Goal: Information Seeking & Learning: Learn about a topic

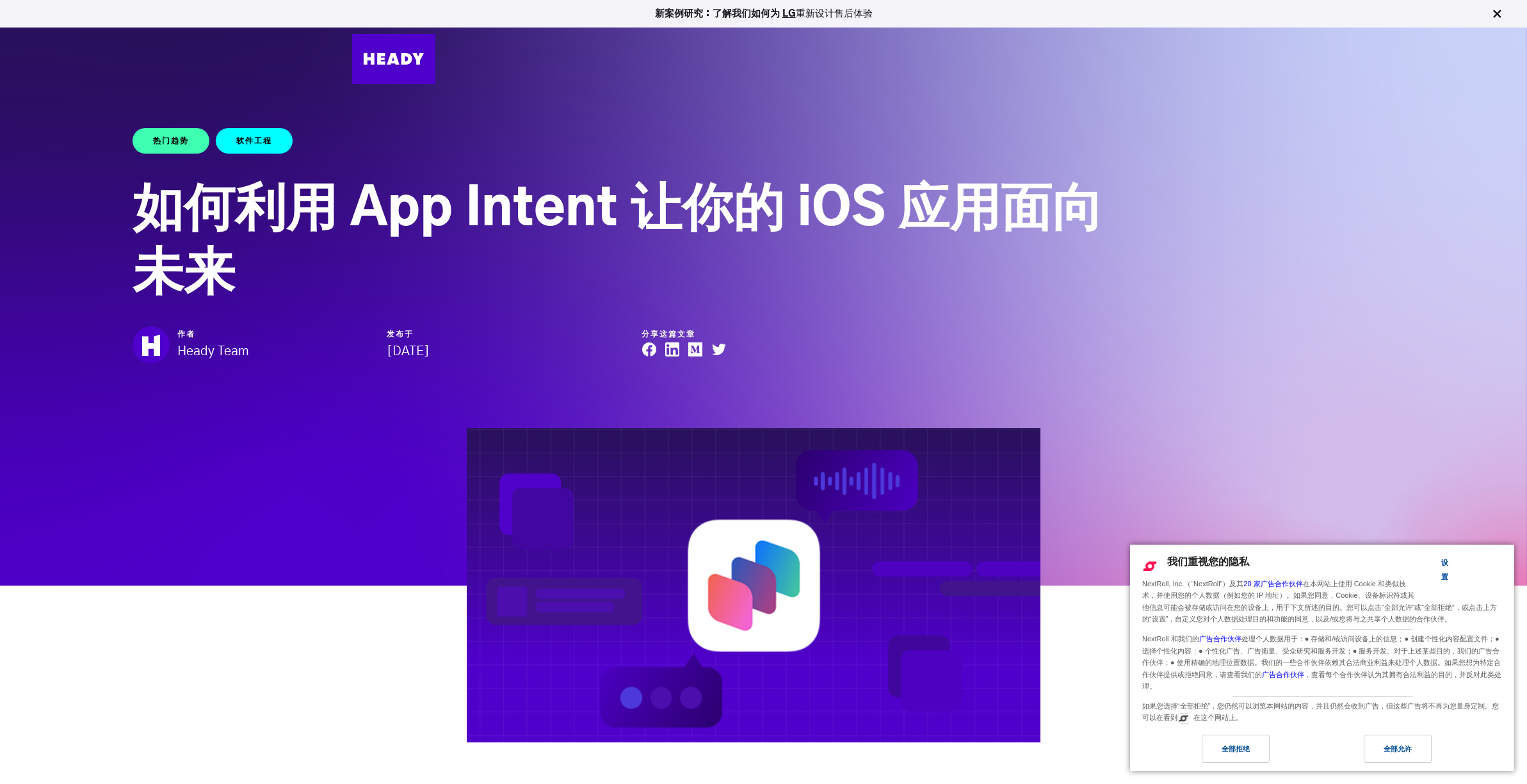
click at [1331, 454] on div "热门趋势 软件工程 如何利用 App Intent 让你的 iOS 应用面向未来 作者 Heady Team 发布于 [DATE] 分享这篇文章" at bounding box center [764, 403] width 1527 height 679
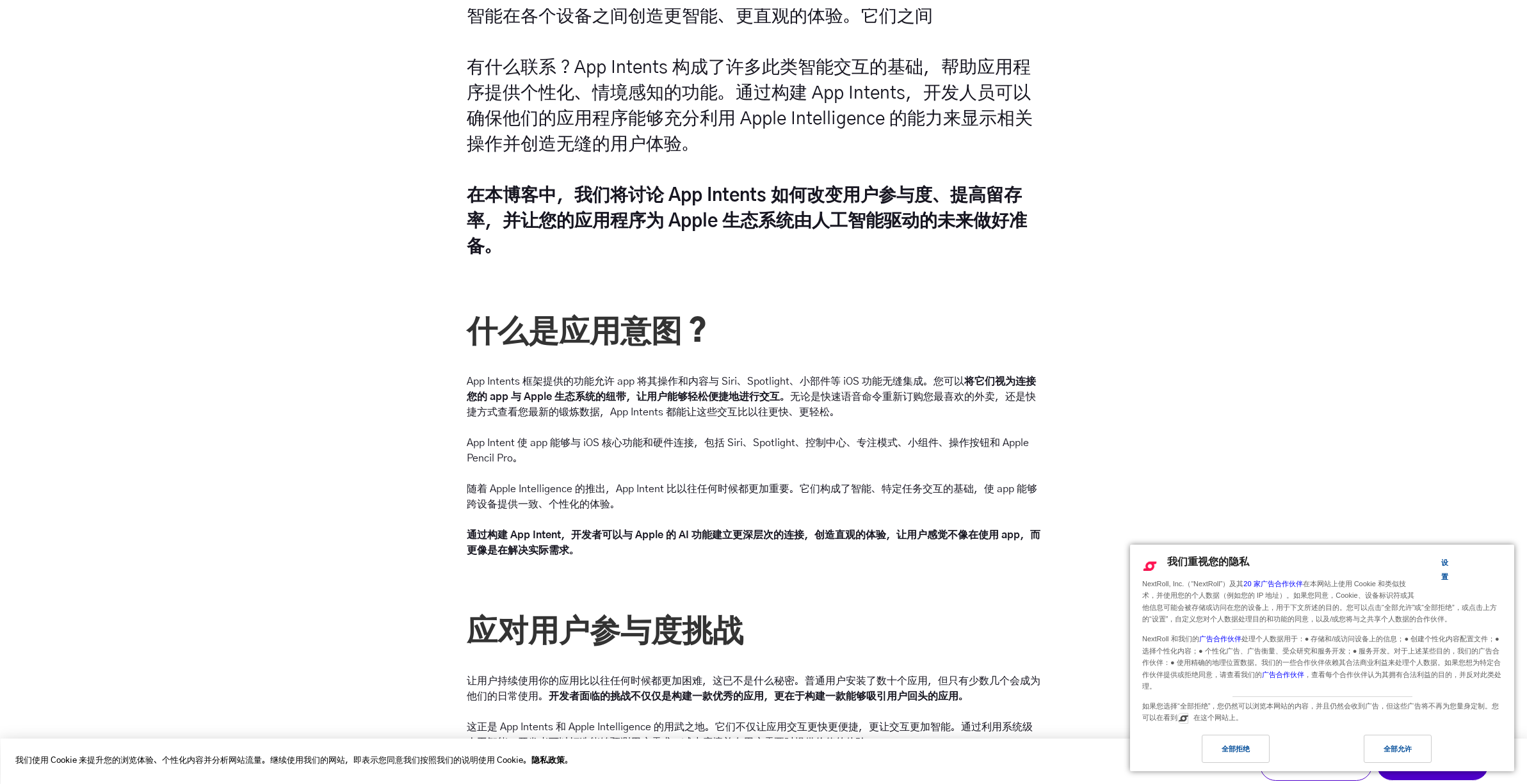
scroll to position [932, 0]
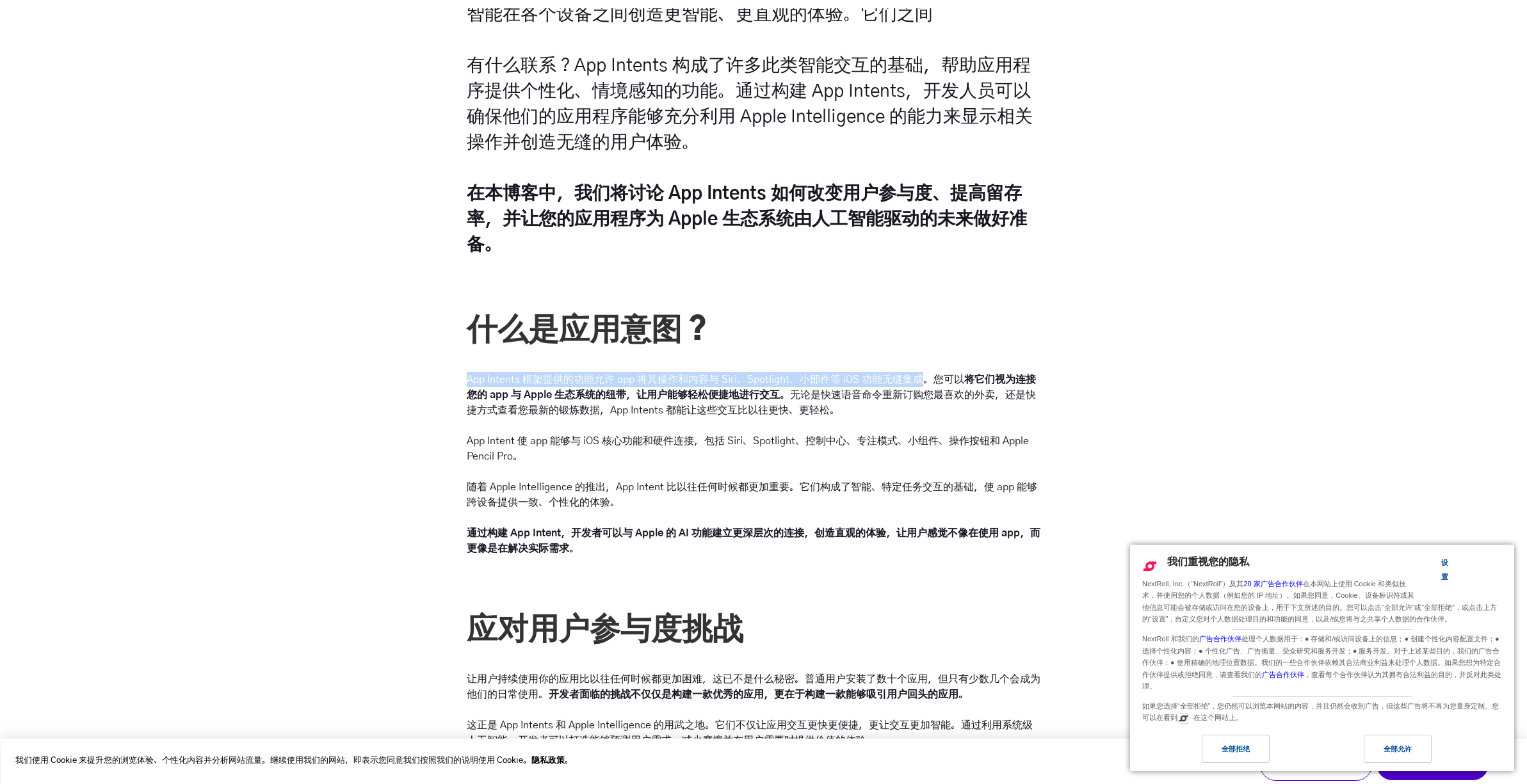
drag, startPoint x: 467, startPoint y: 381, endPoint x: 925, endPoint y: 374, distance: 458.1
click at [925, 374] on font "App Intents 框架提供的功能允许 app 将其操作和内容与 Siri、Spotlight、小部件等 iOS 功能无缝集成。您可以" at bounding box center [715, 379] width 497 height 10
copy font "App Intents 框架提供的功能允许 app 将其操作和内容与 Siri、Spotlight、小部件等 iOS 功能无缝集成"
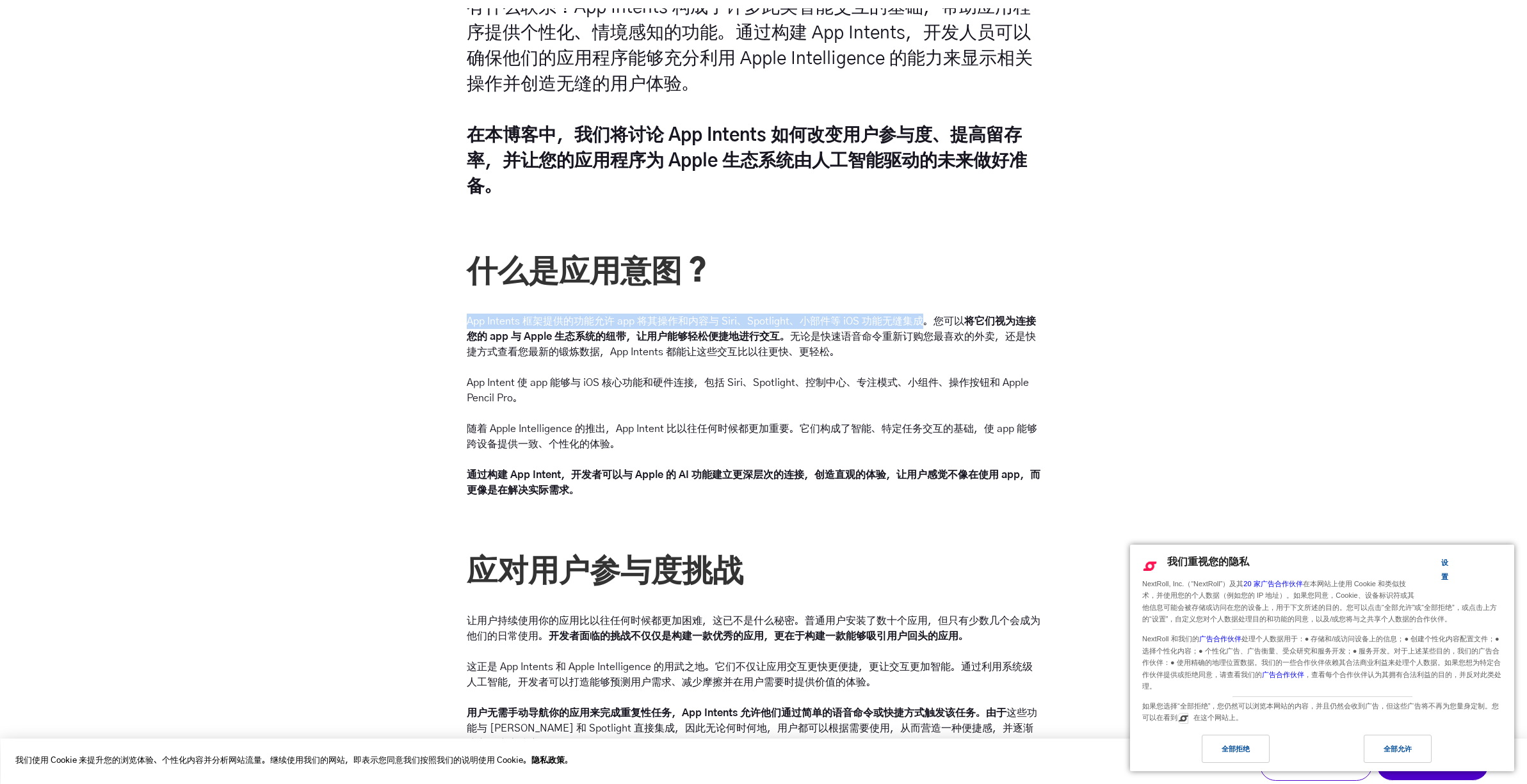
scroll to position [992, 0]
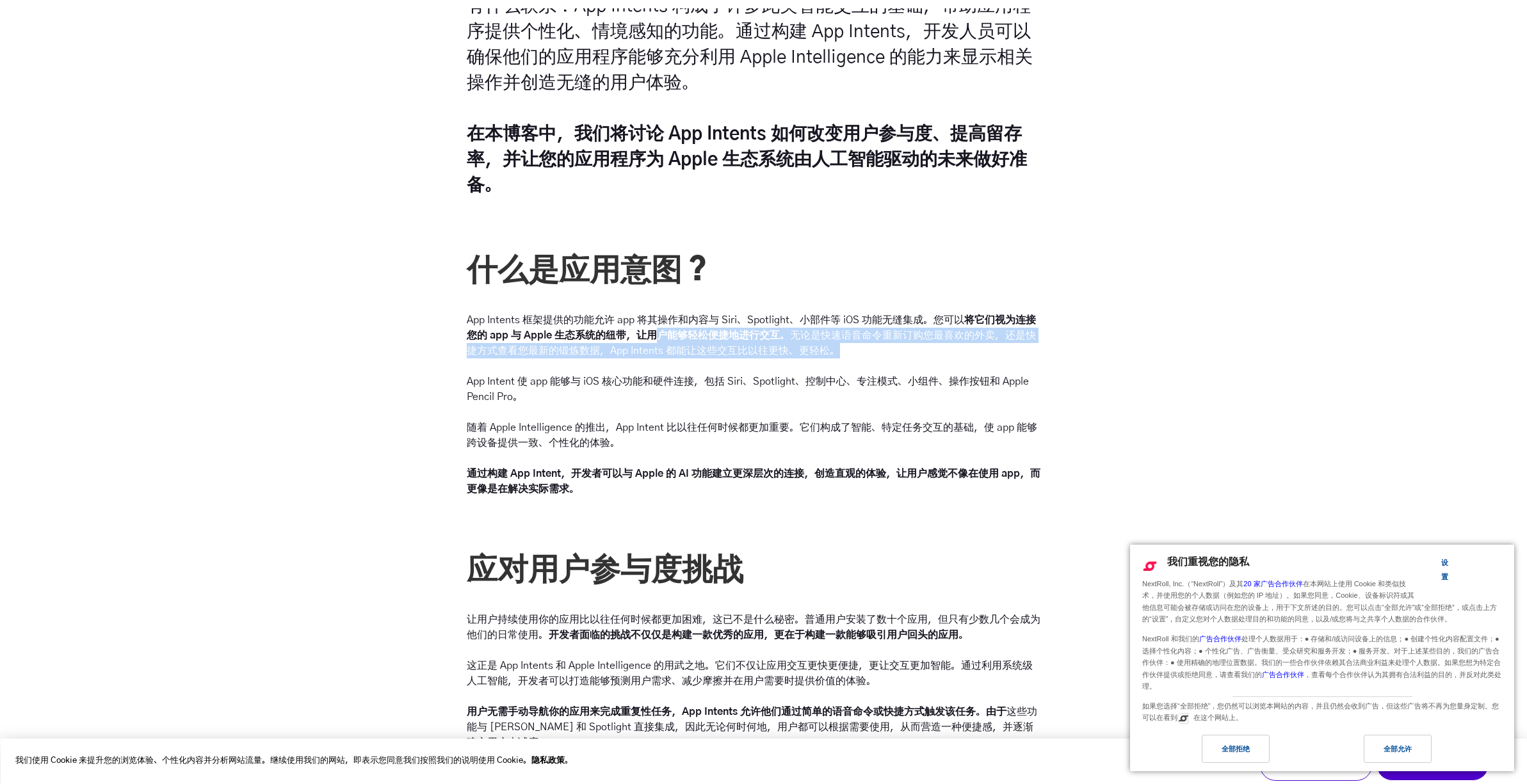
drag, startPoint x: 664, startPoint y: 333, endPoint x: 852, endPoint y: 351, distance: 188.9
click at [852, 351] on p "App Intents 框架提供的功能允许 app 将其操作和内容与 Siri、Spotlight、小部件等 iOS 功能无缝集成。您可以 将它们视为连接您的…" at bounding box center [754, 335] width 574 height 46
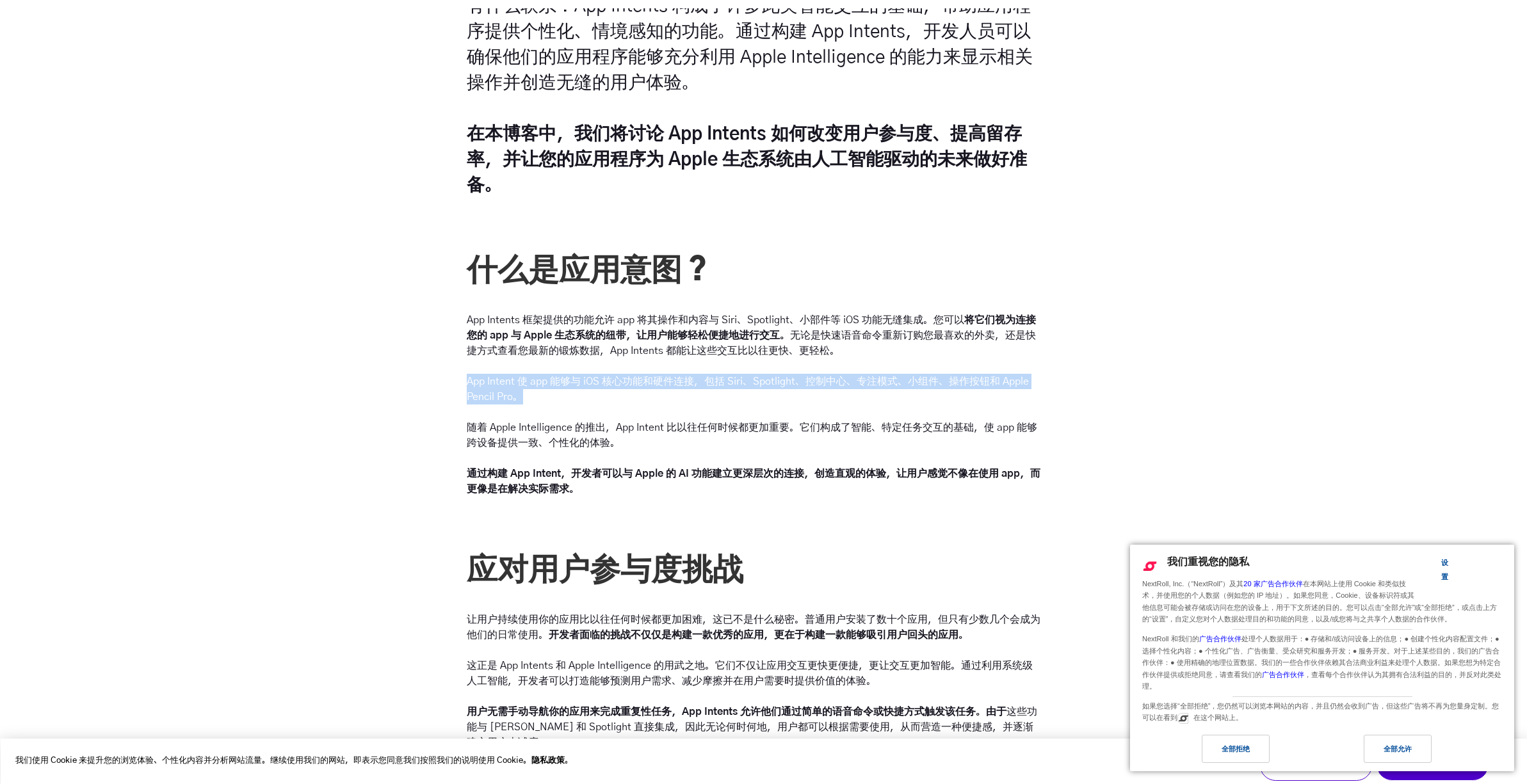
drag, startPoint x: 533, startPoint y: 402, endPoint x: 470, endPoint y: 385, distance: 65.3
click at [470, 385] on p "App Intent 使 app 能够与 iOS 核心功能和硬件连接，包括 Siri、Spotlight、控制中心、专注模式、小组件、操作按钮和 Apple …" at bounding box center [754, 434] width 574 height 123
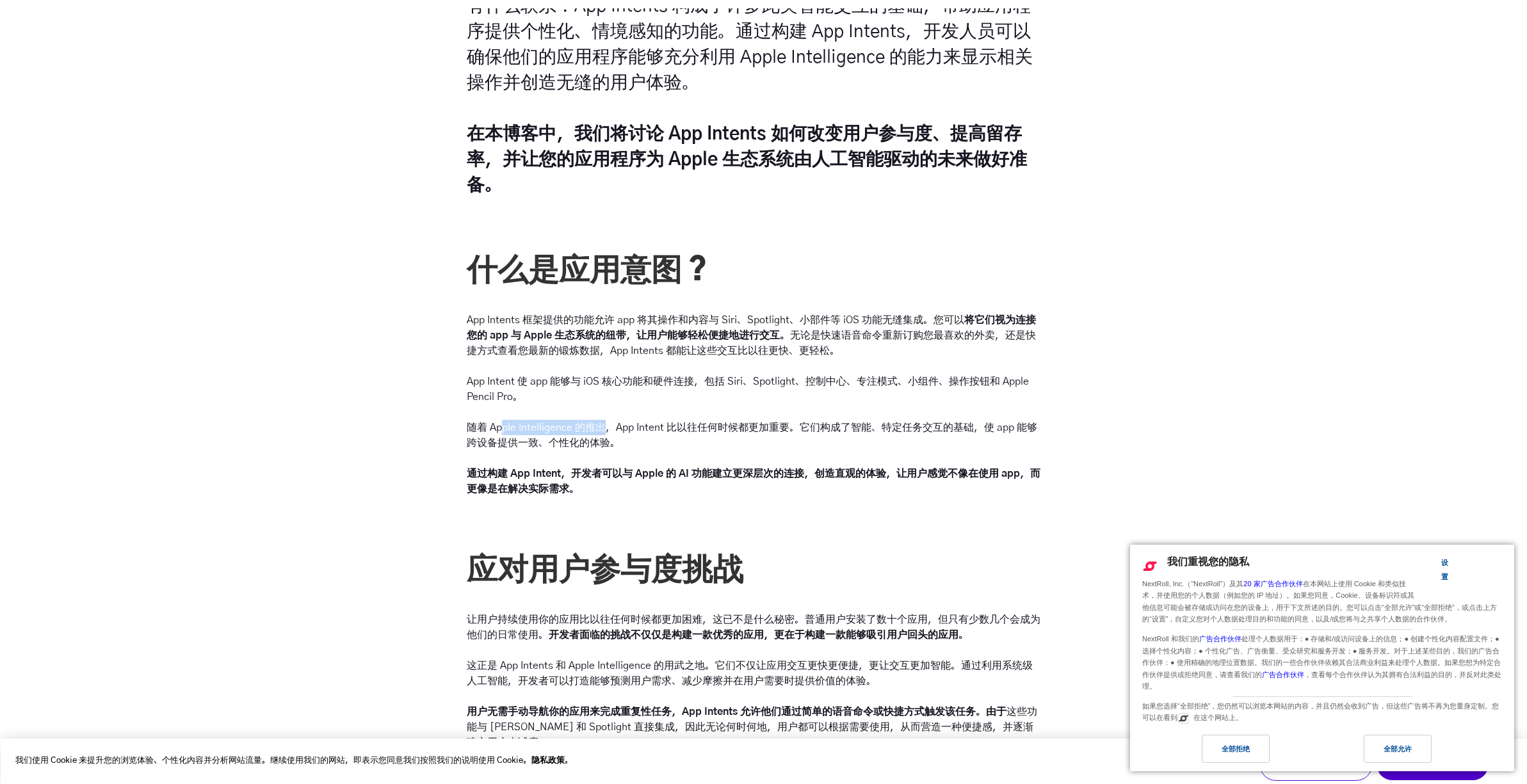
drag, startPoint x: 530, startPoint y: 429, endPoint x: 609, endPoint y: 425, distance: 79.1
click at [609, 425] on font "随着 Apple Intelligence 的推出，App Intent 比以往任何时候都更加重要。它们构成了智能、特定任务交互的基础，使 app 能够跨设备…" at bounding box center [752, 435] width 570 height 26
drag, startPoint x: 632, startPoint y: 425, endPoint x: 800, endPoint y: 424, distance: 168.0
click at [800, 424] on font "随着 Apple Intelligence 的推出，App Intent 比以往任何时候都更加重要。它们构成了智能、特定任务交互的基础，使 app 能够跨设备…" at bounding box center [752, 435] width 570 height 26
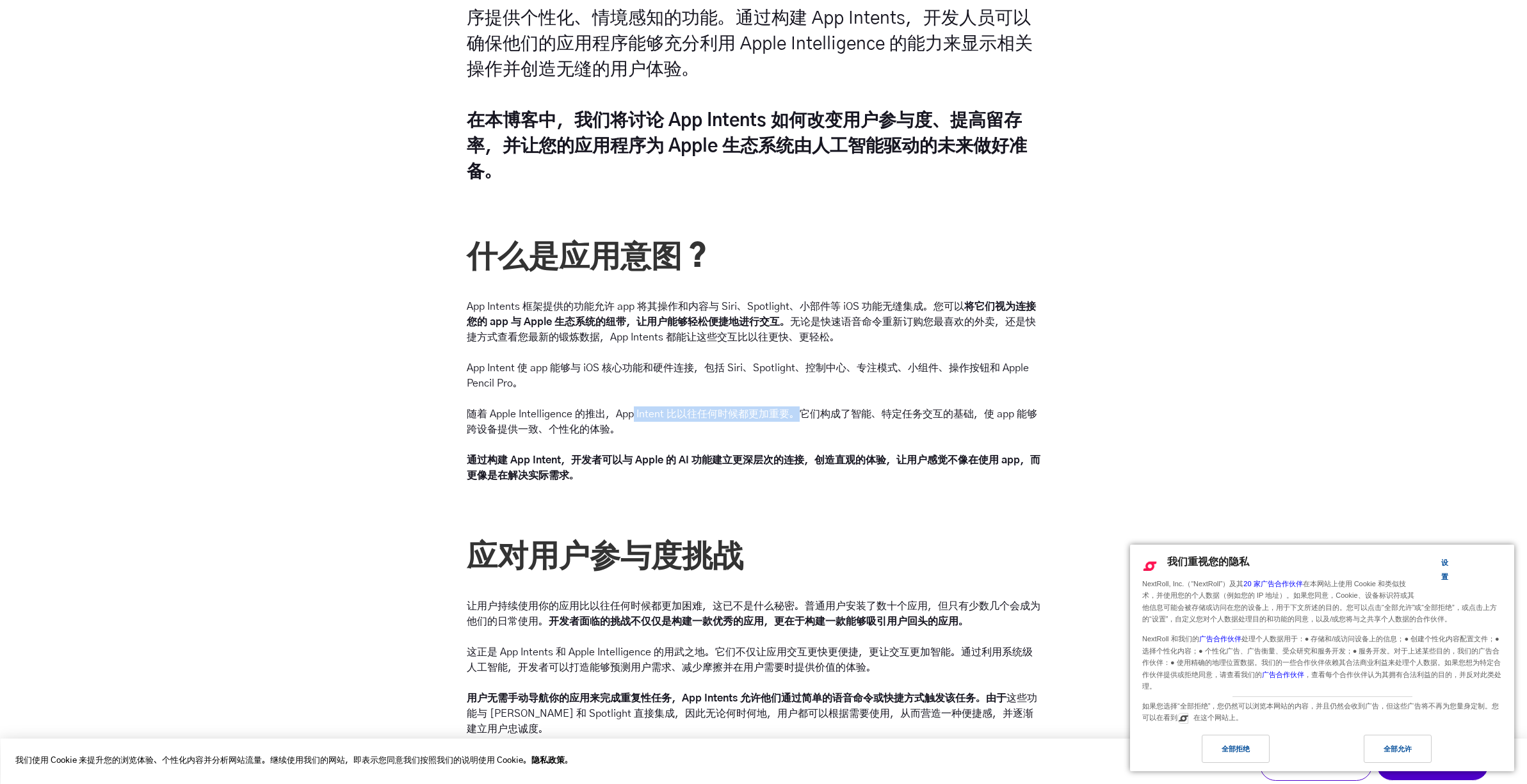
scroll to position [1007, 0]
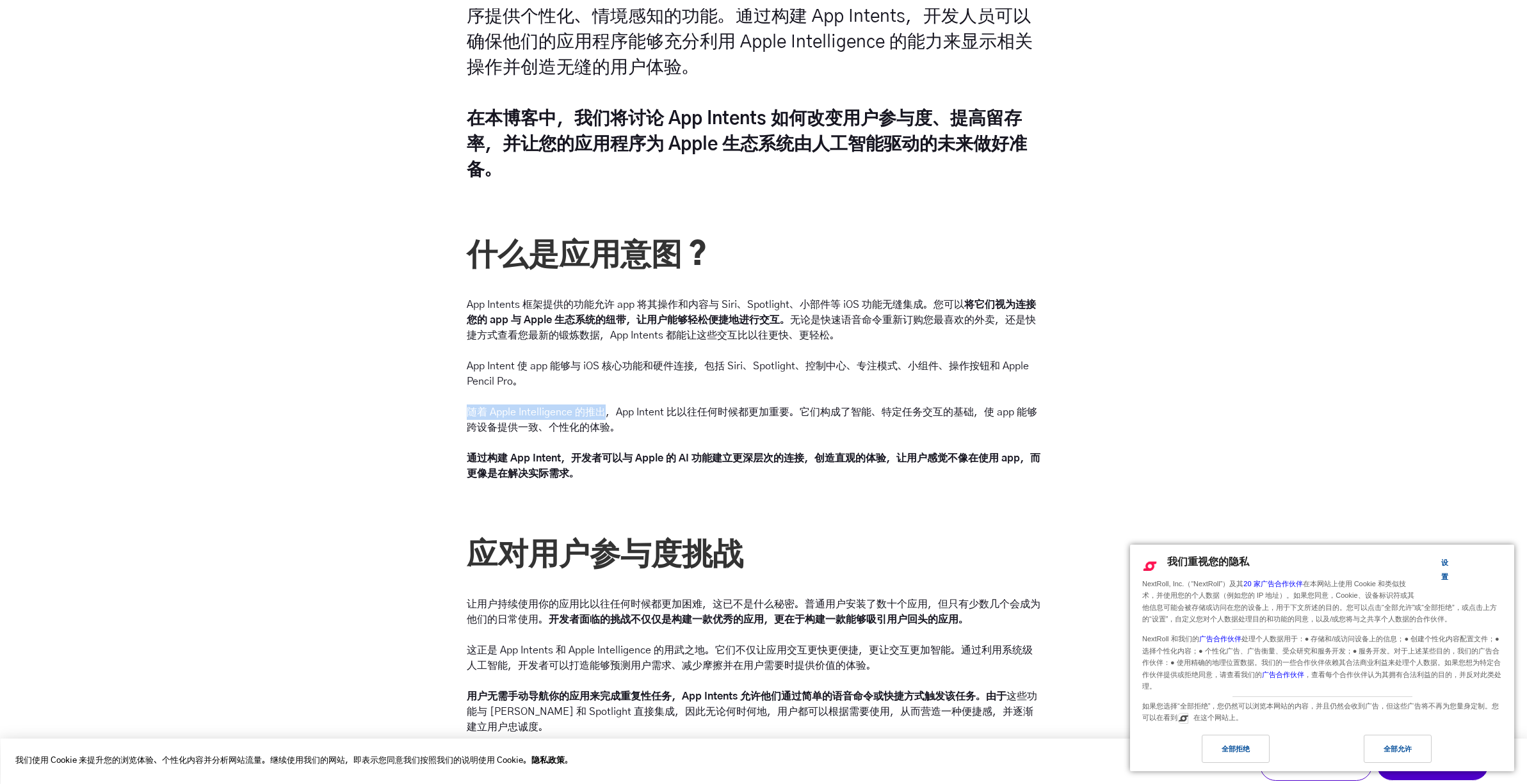
drag, startPoint x: 541, startPoint y: 411, endPoint x: 606, endPoint y: 412, distance: 65.0
click at [606, 412] on div "App Intents 框架提供的功能允许 app 将其操作和内容与 Siri、Spotlight、小部件等 iOS 功能无缝集成。您可以 将它们视为连接您的…" at bounding box center [754, 396] width 584 height 199
drag, startPoint x: 1044, startPoint y: 415, endPoint x: 577, endPoint y: 443, distance: 467.8
click at [577, 443] on div "App Intents 框架提供的功能允许 app 将其操作和内容与 Siri、Spotlight、小部件等 iOS 功能无缝集成。您可以 将它们视为连接您的…" at bounding box center [754, 396] width 584 height 199
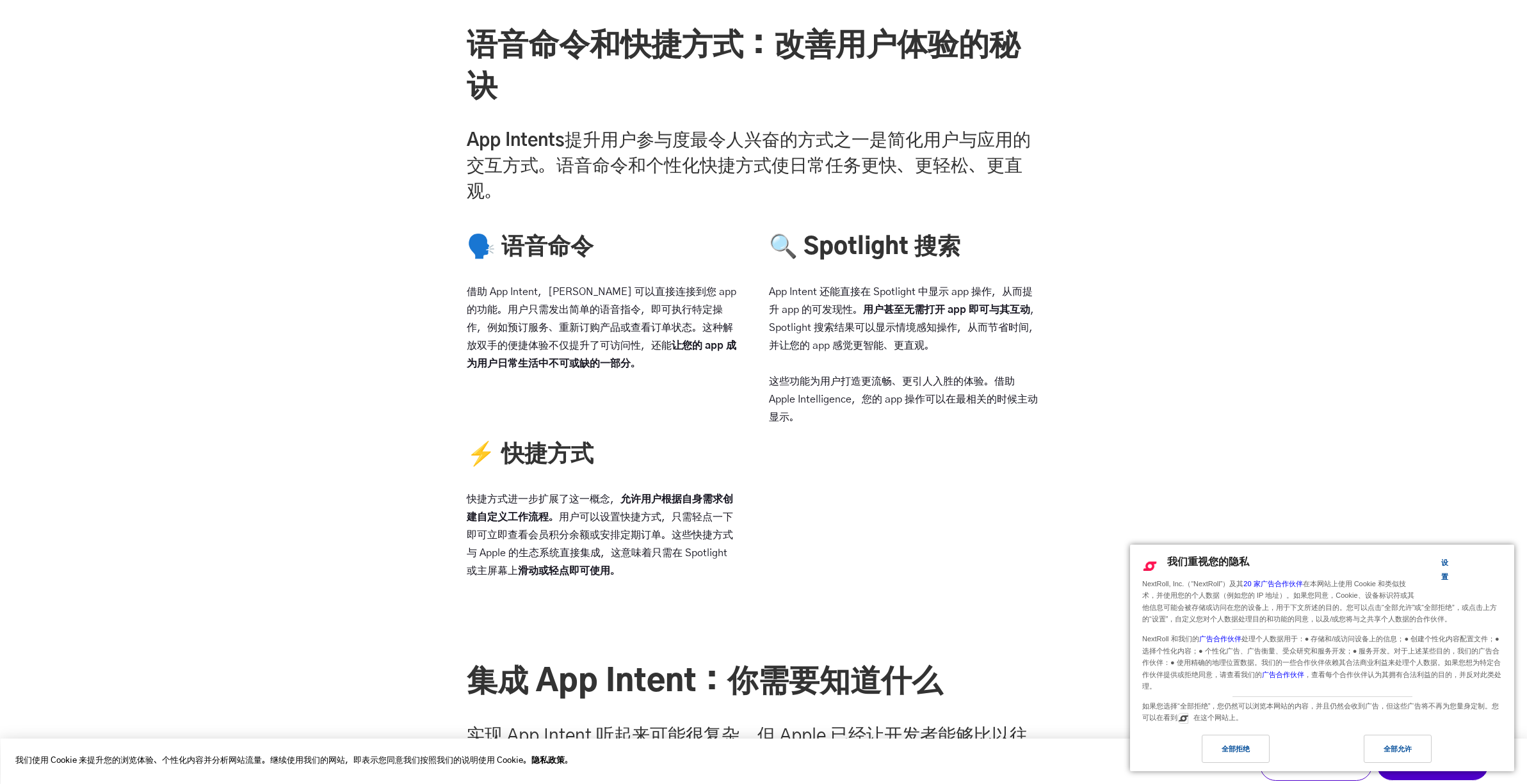
scroll to position [1810, 0]
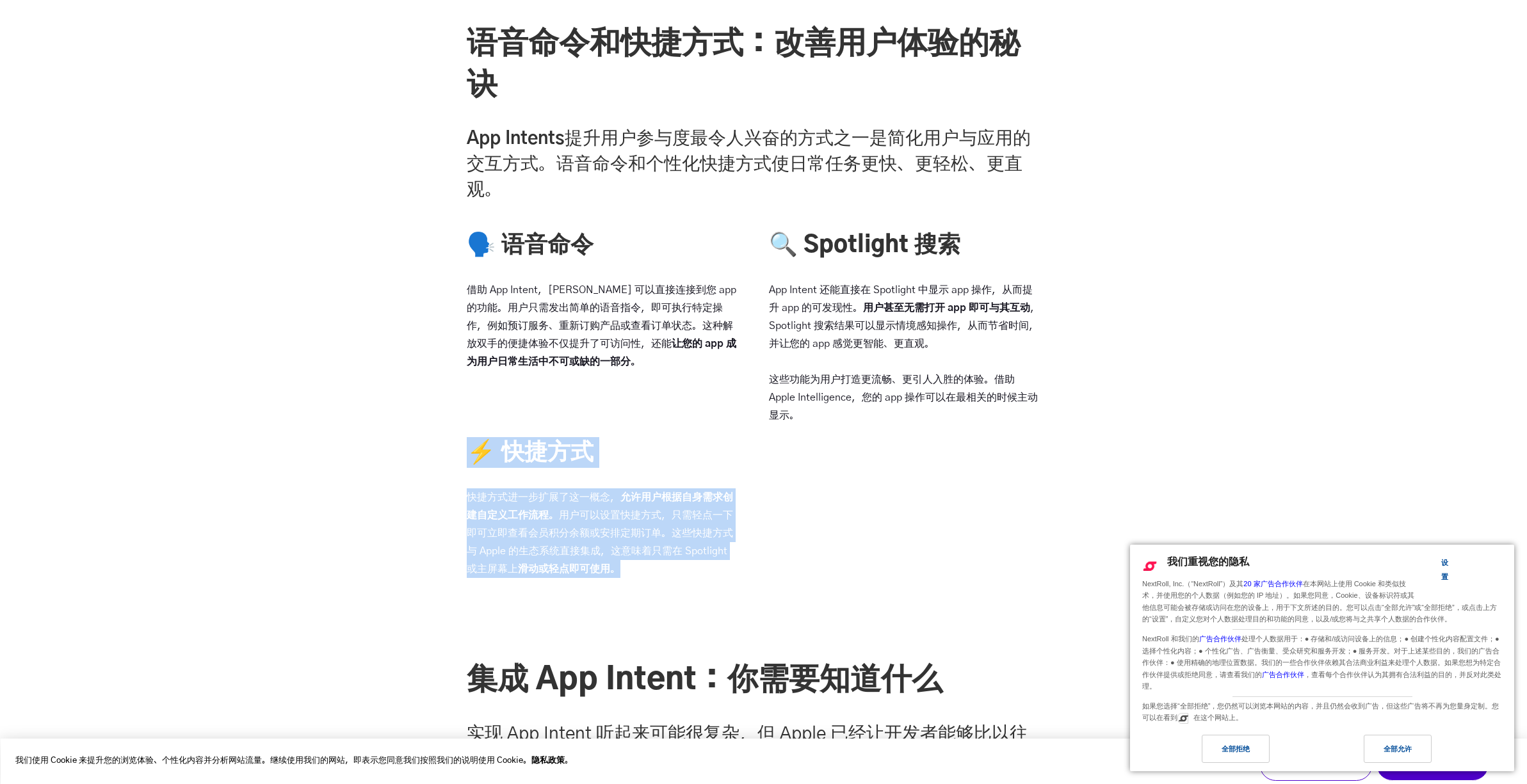
drag, startPoint x: 637, startPoint y: 583, endPoint x: 476, endPoint y: 466, distance: 199.0
click at [475, 467] on div "🗣️ 语音命令 借助 App Intent，[PERSON_NAME] 可以直接连接到您 app 的功能。用户只需发出简单的语音指令，即可执行特定操作，例如预…" at bounding box center [610, 428] width 287 height 398
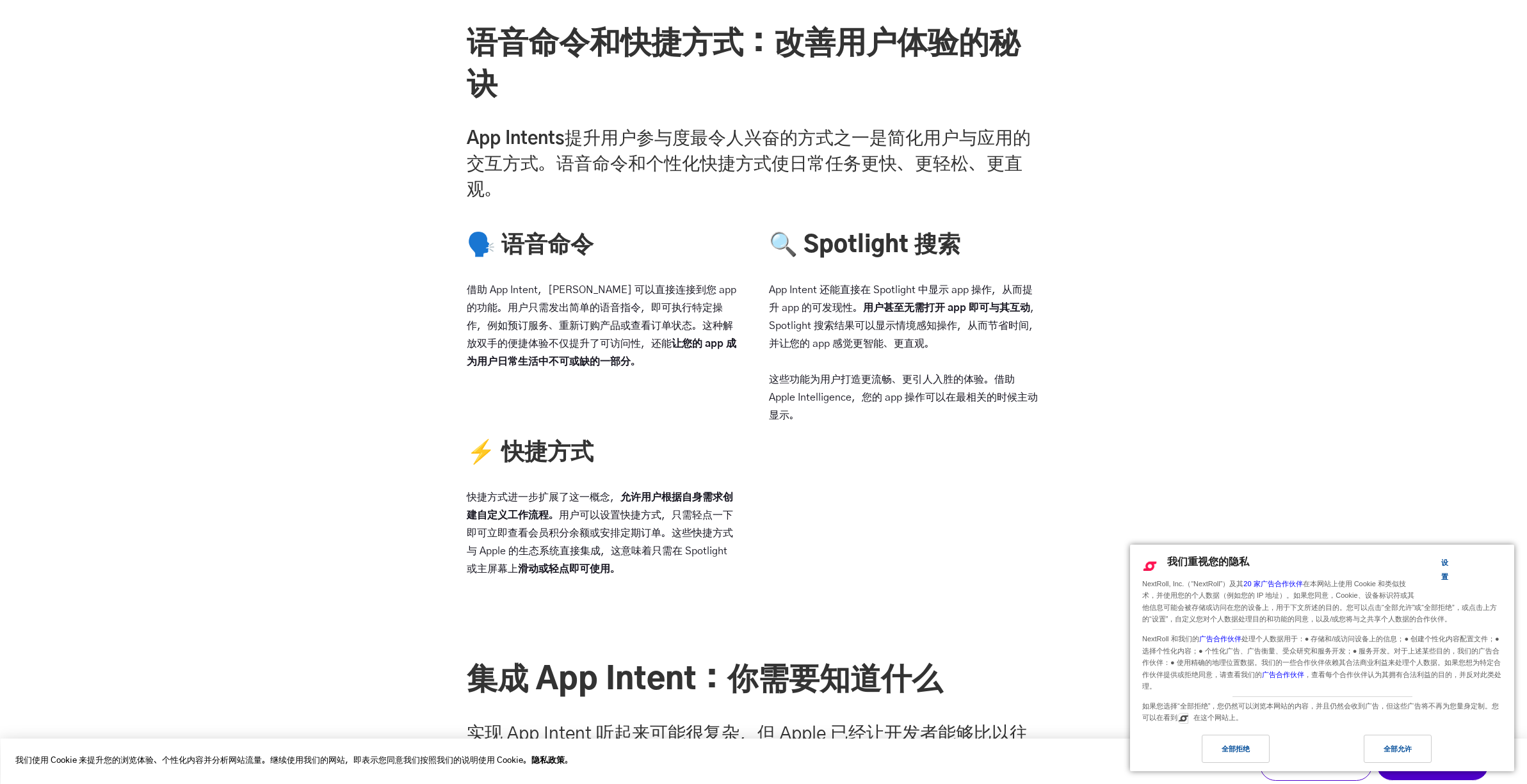
click at [846, 523] on div "🗣️ 语音命令 借助 App Intent，[PERSON_NAME] 可以直接连接到您 app 的功能。用户只需发出简单的语音指令，即可执行特定操作，例如预…" at bounding box center [754, 428] width 584 height 398
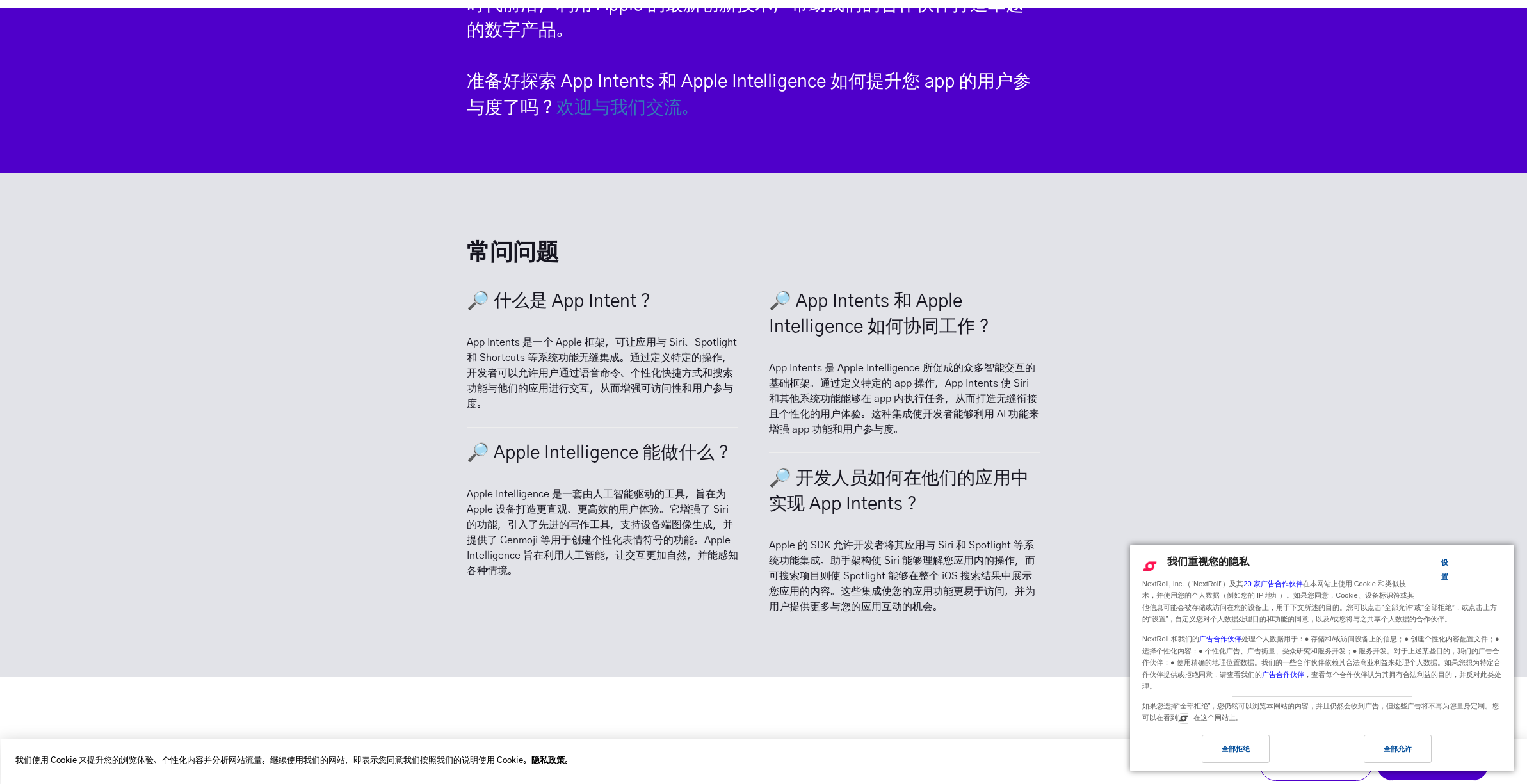
scroll to position [4282, 0]
drag, startPoint x: 950, startPoint y: 382, endPoint x: 942, endPoint y: 393, distance: 13.6
click at [942, 393] on font "App Intents 是 Apple Intelligence 所促成的众多智能交互的基础框架。通过定义特定的 app 操作，App Intents 使 S…" at bounding box center [903, 398] width 270 height 72
drag, startPoint x: 961, startPoint y: 370, endPoint x: 954, endPoint y: 381, distance: 13.0
click at [954, 381] on font "App Intents 是 Apple Intelligence 所促成的众多智能交互的基础框架。通过定义特定的 app 操作，App Intents 使 S…" at bounding box center [903, 398] width 270 height 72
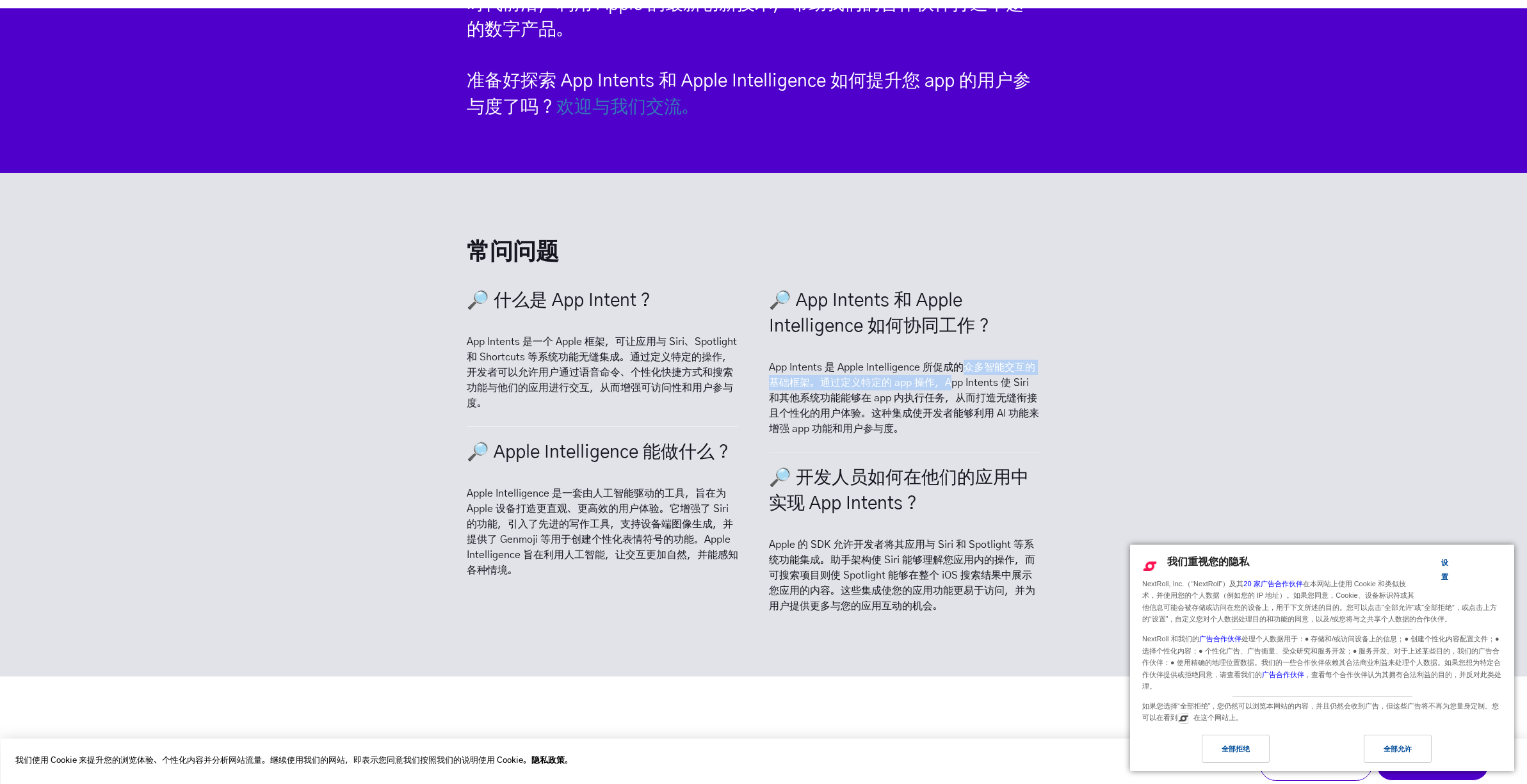
click at [953, 381] on font "App Intents 是 Apple Intelligence 所促成的众多智能交互的基础框架。通过定义特定的 app 操作，App Intents 使 S…" at bounding box center [903, 398] width 270 height 72
drag, startPoint x: 820, startPoint y: 381, endPoint x: 872, endPoint y: 413, distance: 61.1
click at [872, 413] on font "App Intents 是 Apple Intelligence 所促成的众多智能交互的基础框架。通过定义特定的 app 操作，App Intents 使 S…" at bounding box center [903, 398] width 270 height 72
copy font "通过定义特定的 app 操作，App Intents 使 [PERSON_NAME] 和其他系统功能能够在 app 内执行任务，从而打造无缝衔接且个性化的用户…"
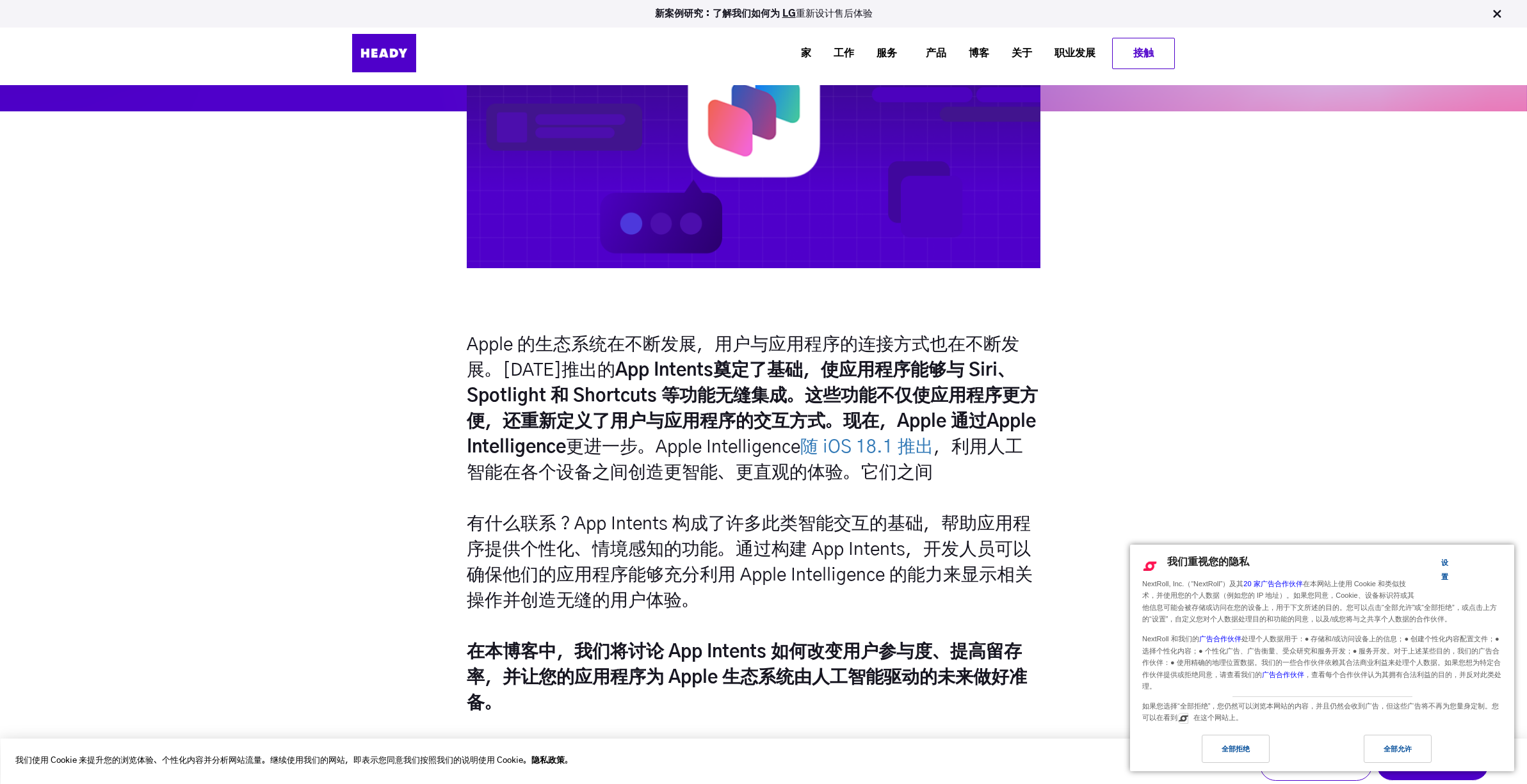
scroll to position [0, 0]
